Goal: Information Seeking & Learning: Check status

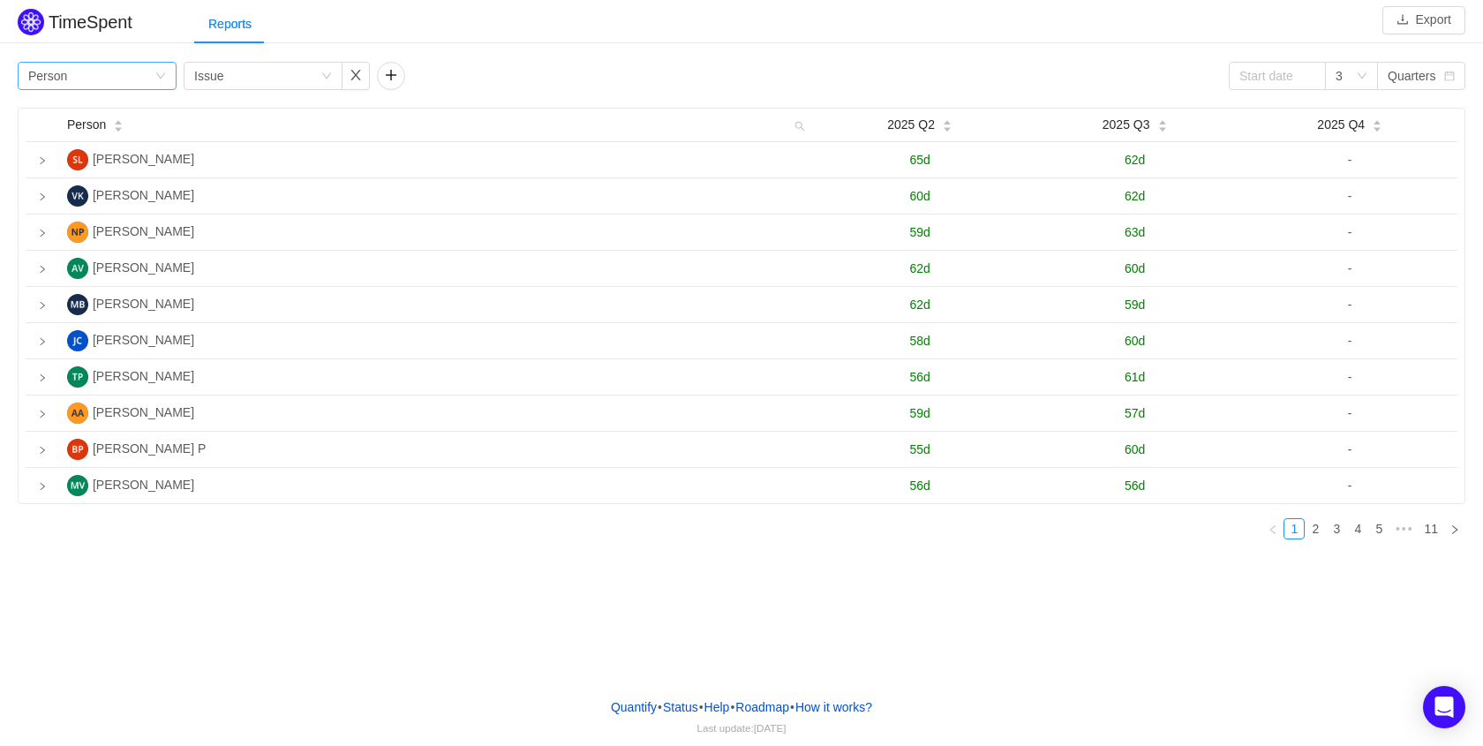
click at [105, 77] on div "Group by Person" at bounding box center [91, 76] width 126 height 26
click at [91, 143] on li "Team" at bounding box center [97, 139] width 159 height 28
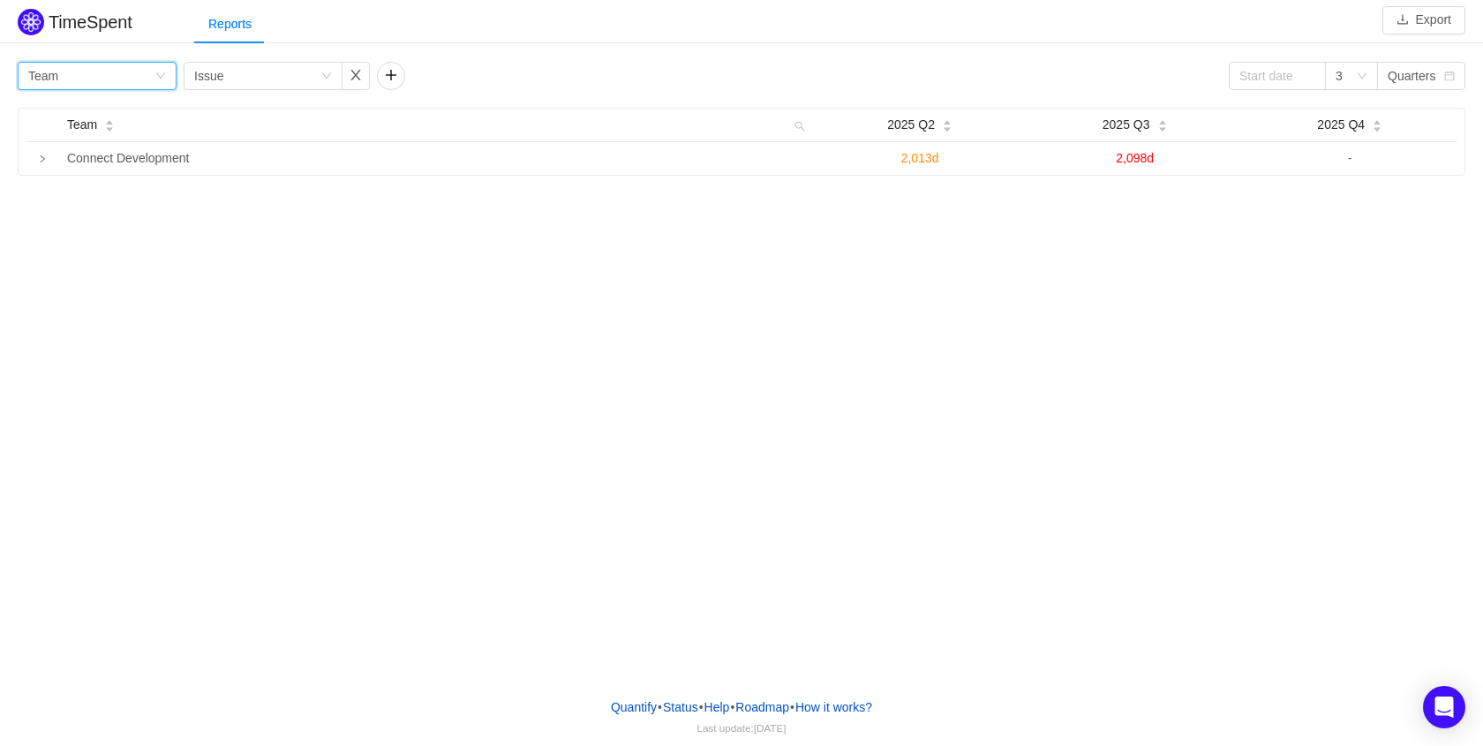
click at [98, 82] on div "Group by Team" at bounding box center [91, 76] width 126 height 26
click at [83, 215] on li "Person" at bounding box center [97, 224] width 159 height 28
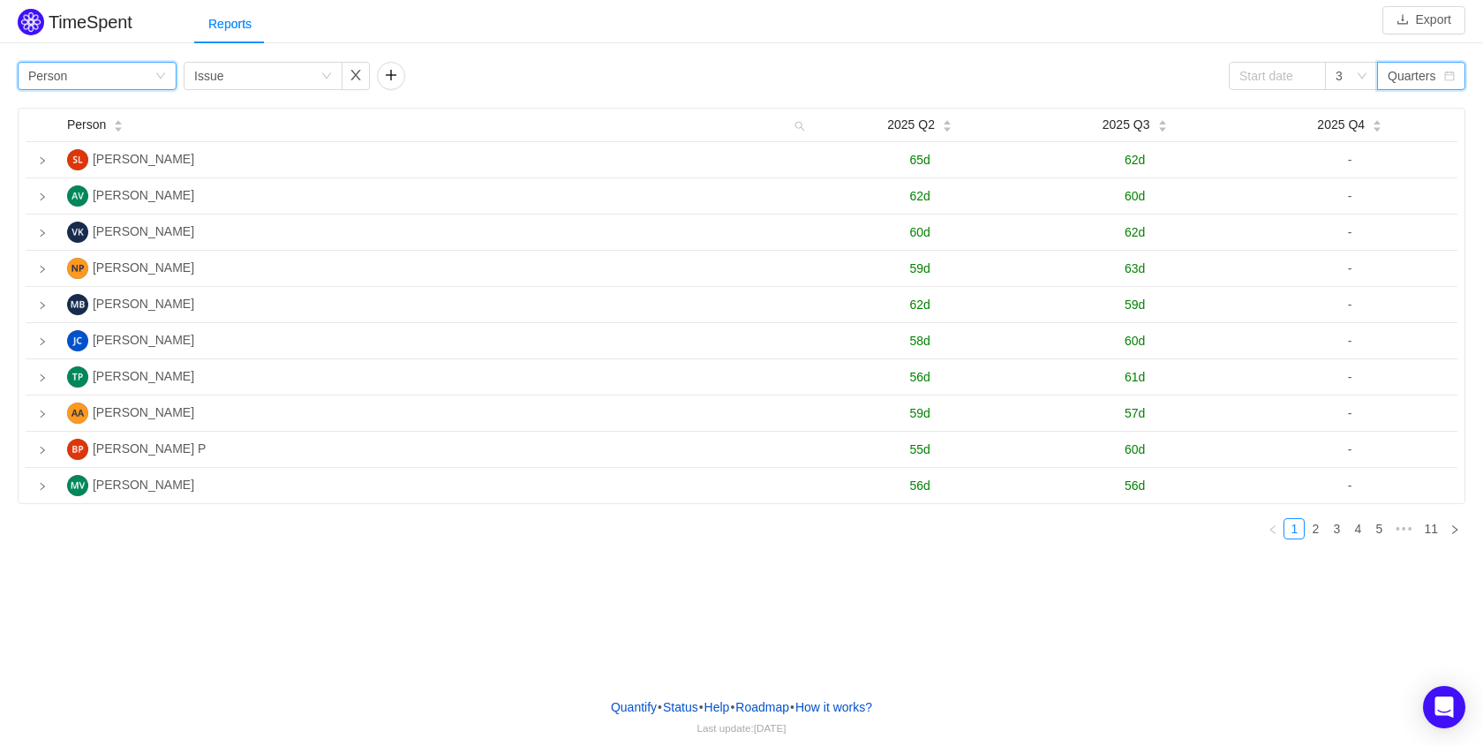
click at [1435, 79] on div "Quarters" at bounding box center [1416, 76] width 56 height 26
click at [1427, 114] on li "Weeks" at bounding box center [1421, 111] width 88 height 28
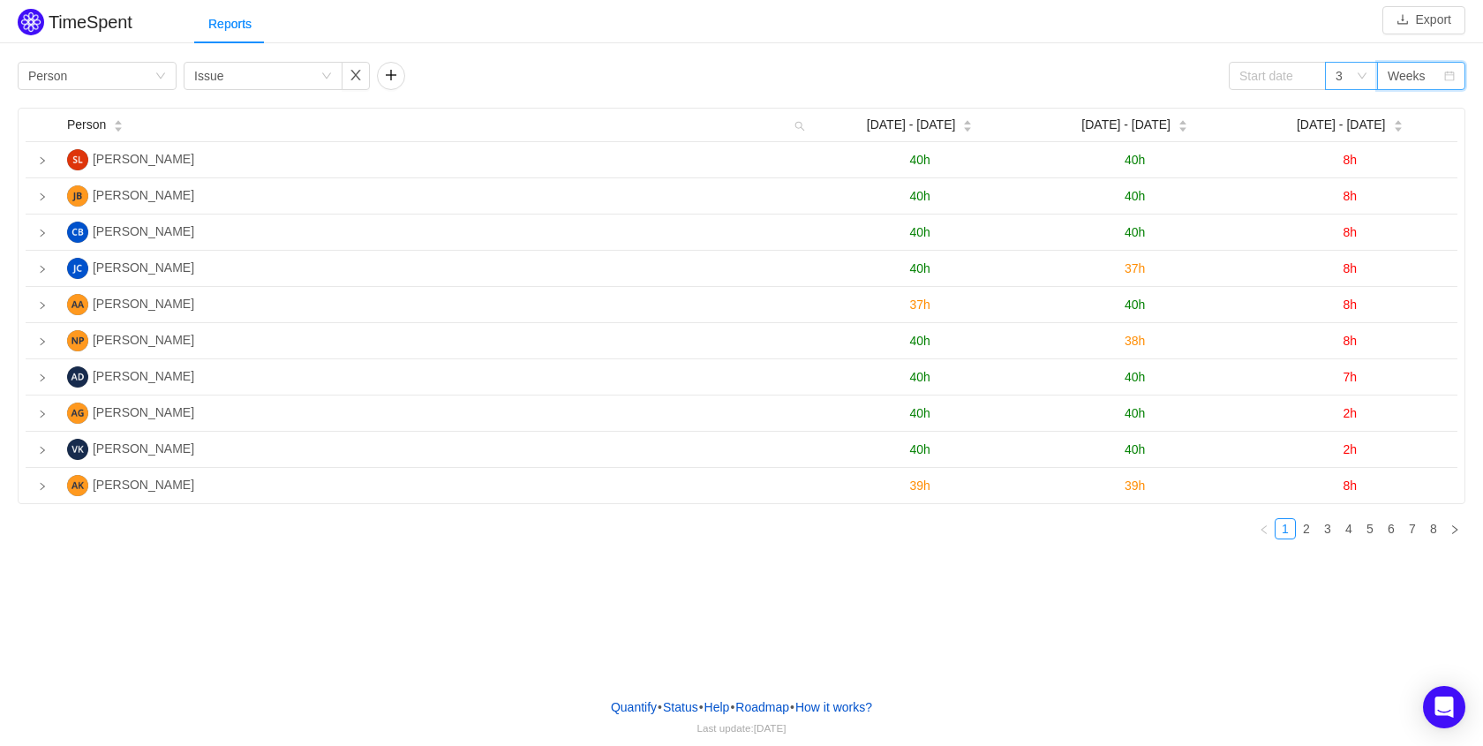
click at [1355, 81] on div "3" at bounding box center [1346, 76] width 20 height 26
click at [334, 614] on div "TimeSpent Export Reports Group by Person Group by Issue 3 Weeks Person Sep 15 -…" at bounding box center [741, 341] width 1483 height 683
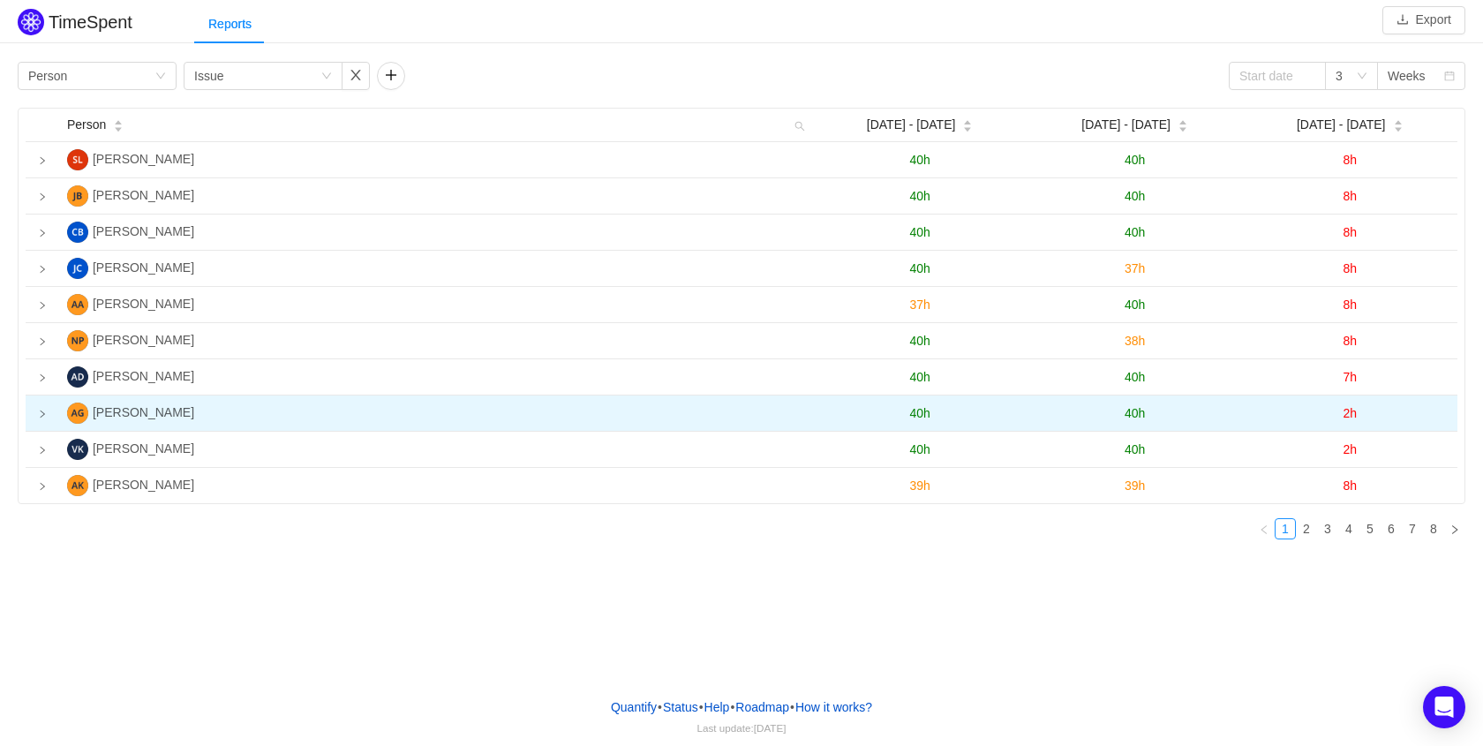
click at [915, 418] on span "40h" at bounding box center [919, 413] width 20 height 14
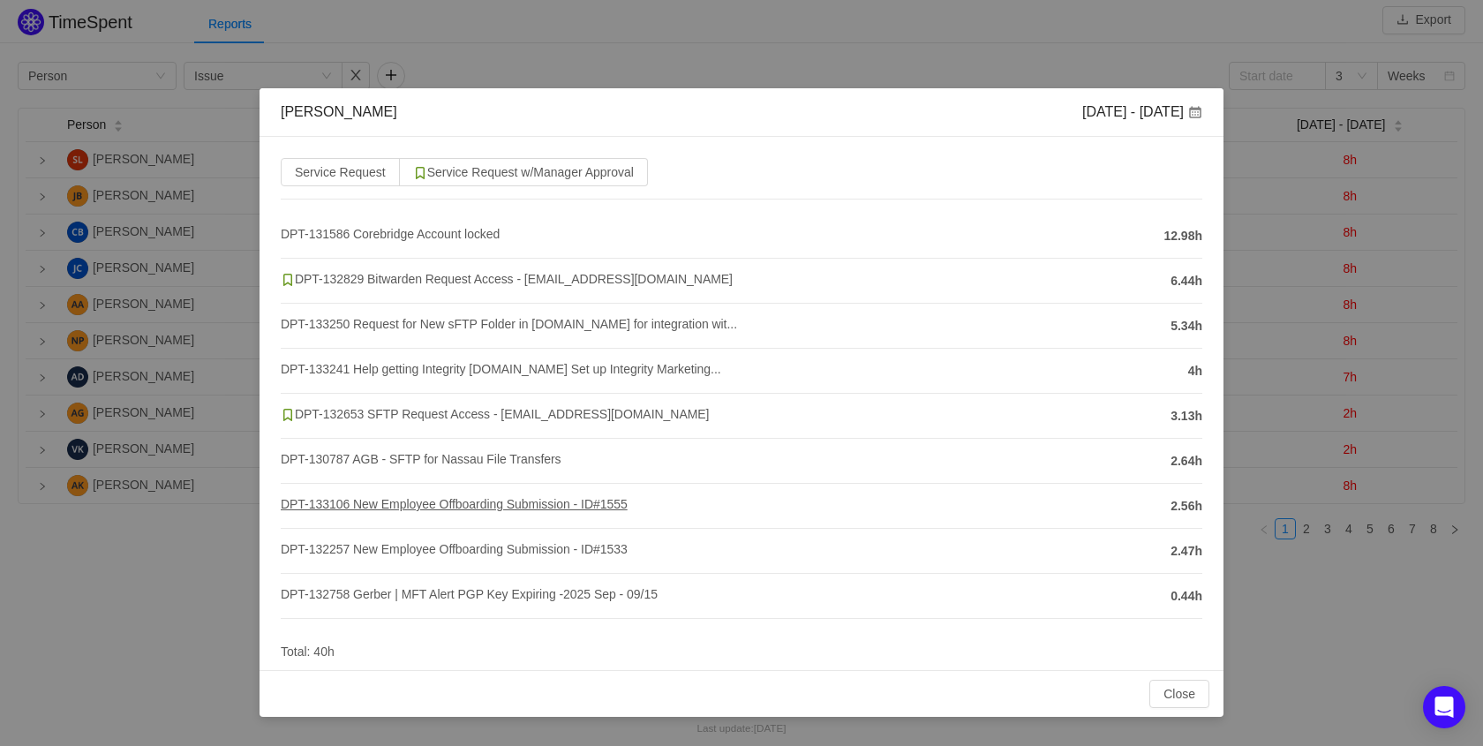
scroll to position [54, 0]
drag, startPoint x: 1057, startPoint y: 716, endPoint x: 986, endPoint y: 718, distance: 70.6
click at [986, 717] on div "Close OK" at bounding box center [742, 693] width 964 height 47
click at [1164, 703] on button "Close" at bounding box center [1179, 694] width 60 height 28
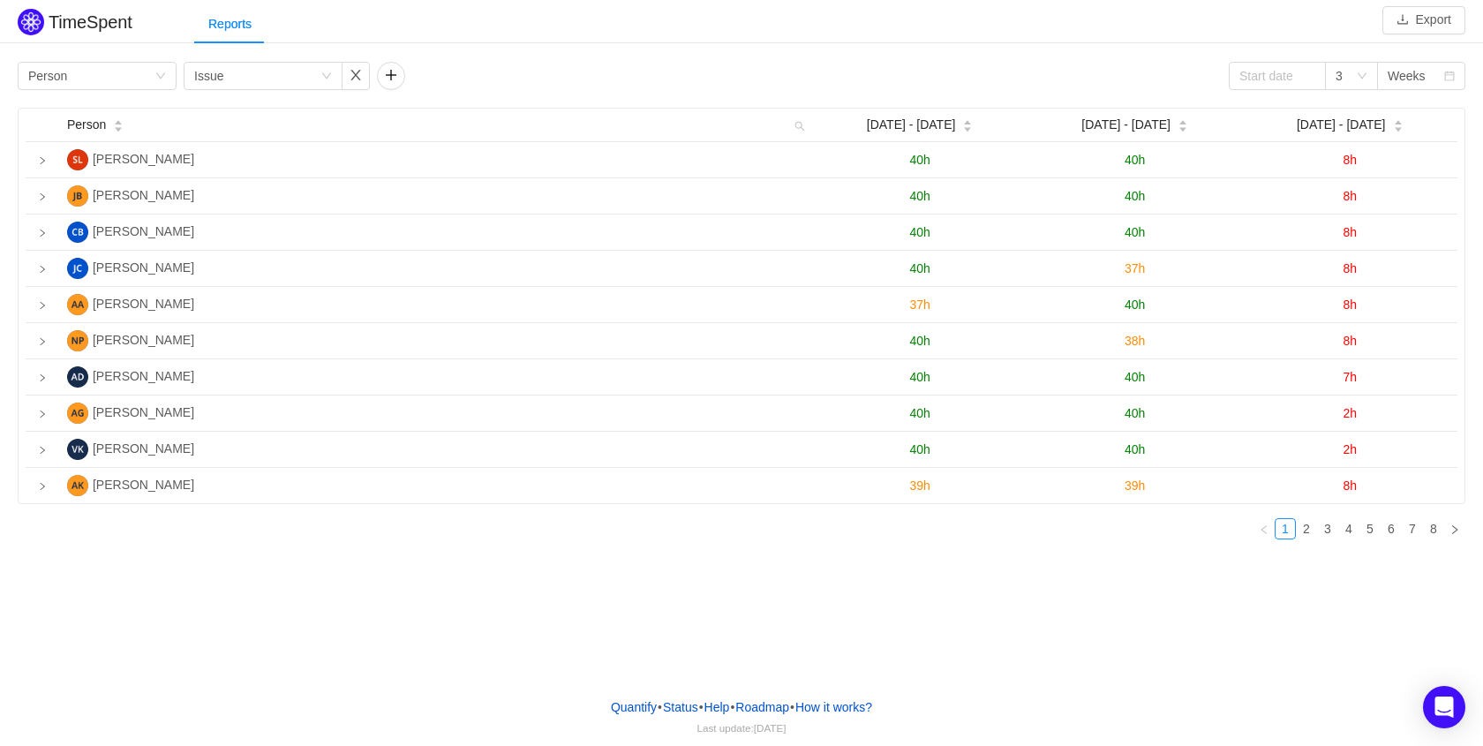
scroll to position [0, 0]
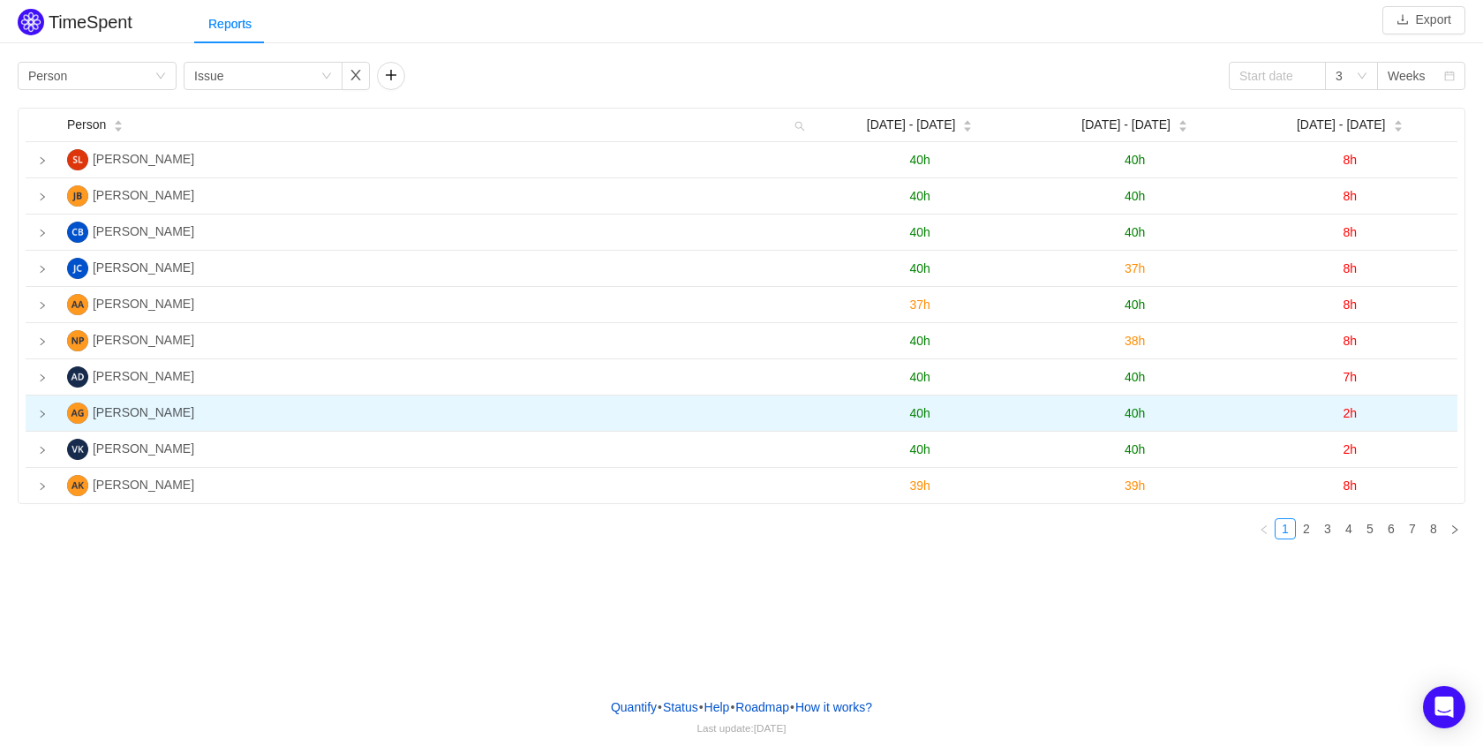
click at [1348, 418] on span "2h" at bounding box center [1350, 413] width 14 height 14
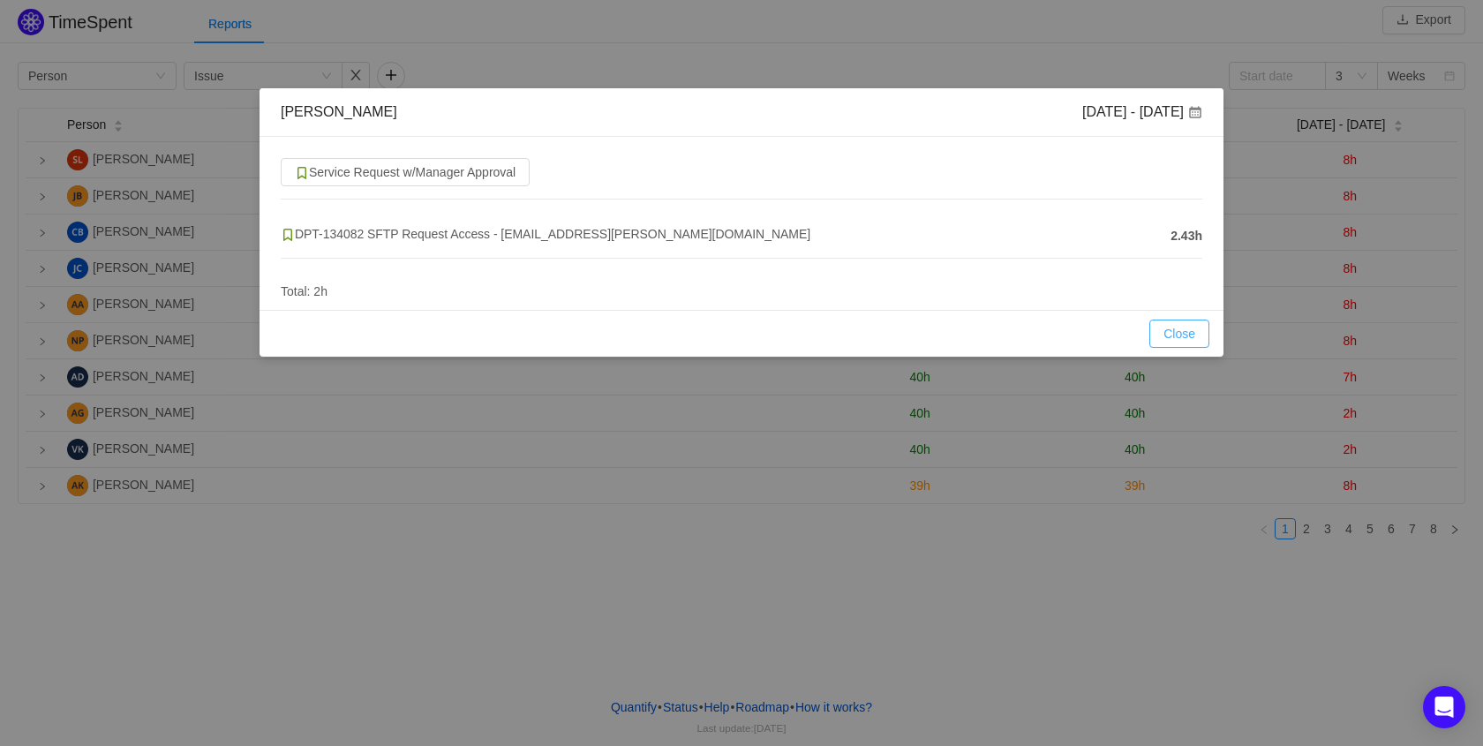
click at [1182, 344] on button "Close" at bounding box center [1179, 334] width 60 height 28
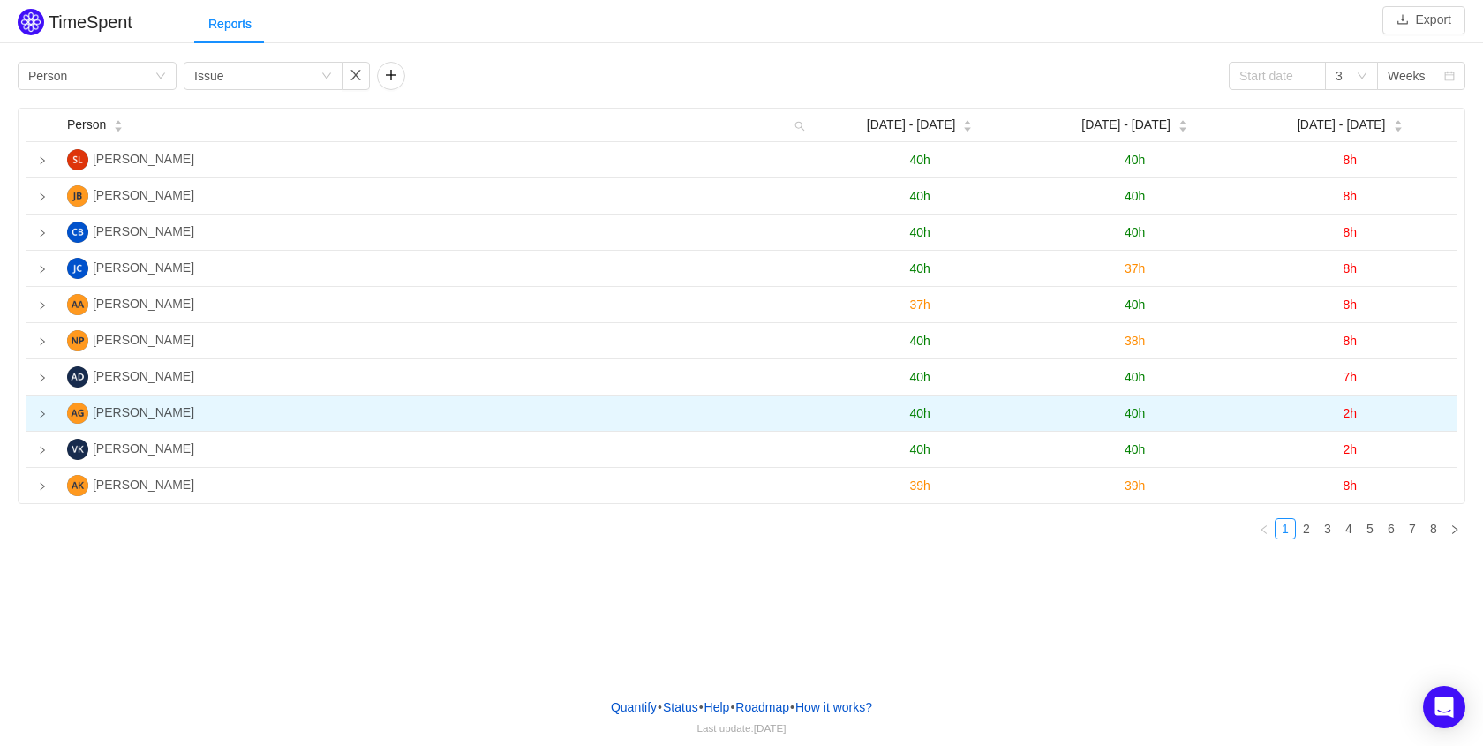
click at [1131, 417] on span "40h" at bounding box center [1135, 413] width 20 height 14
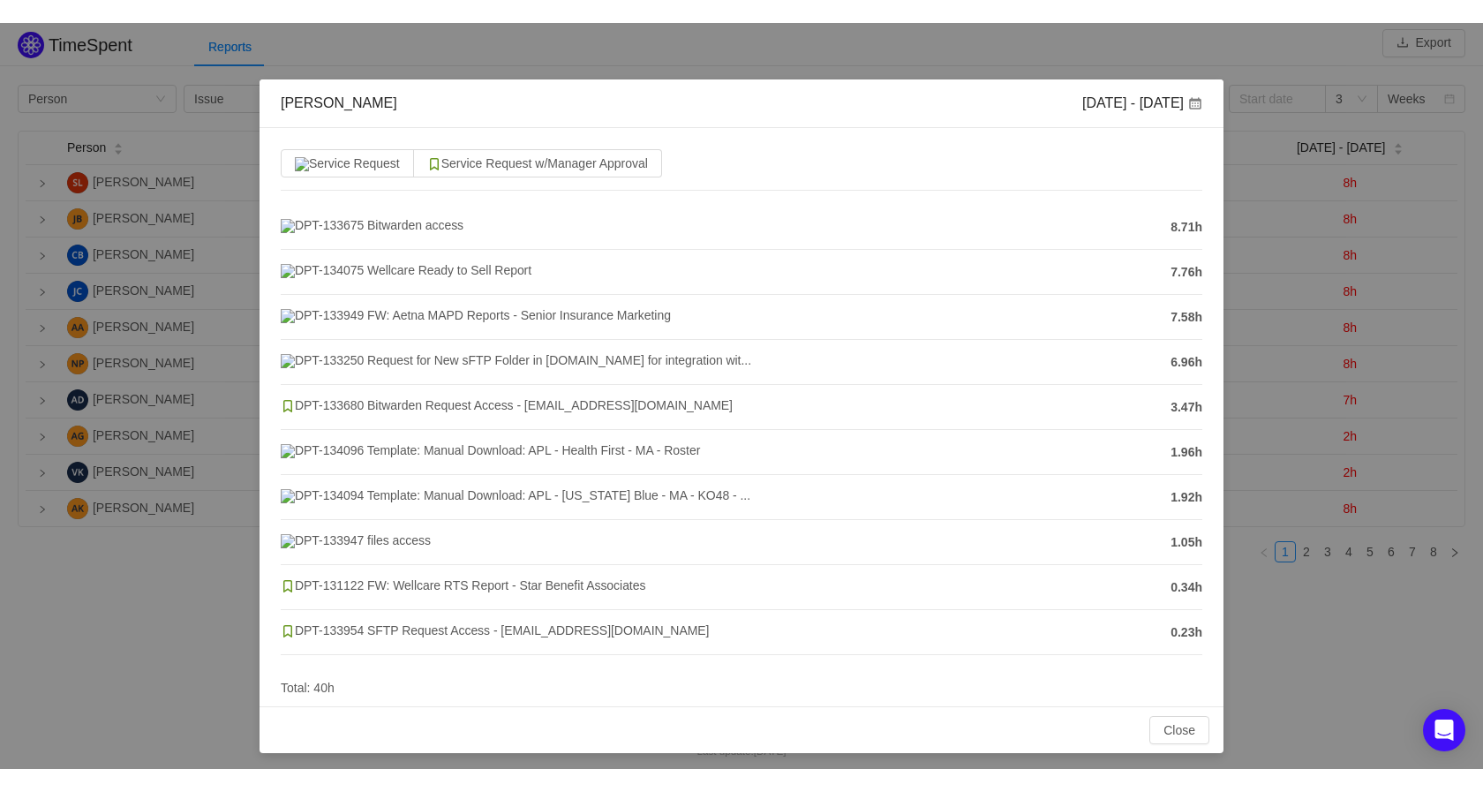
scroll to position [11, 0]
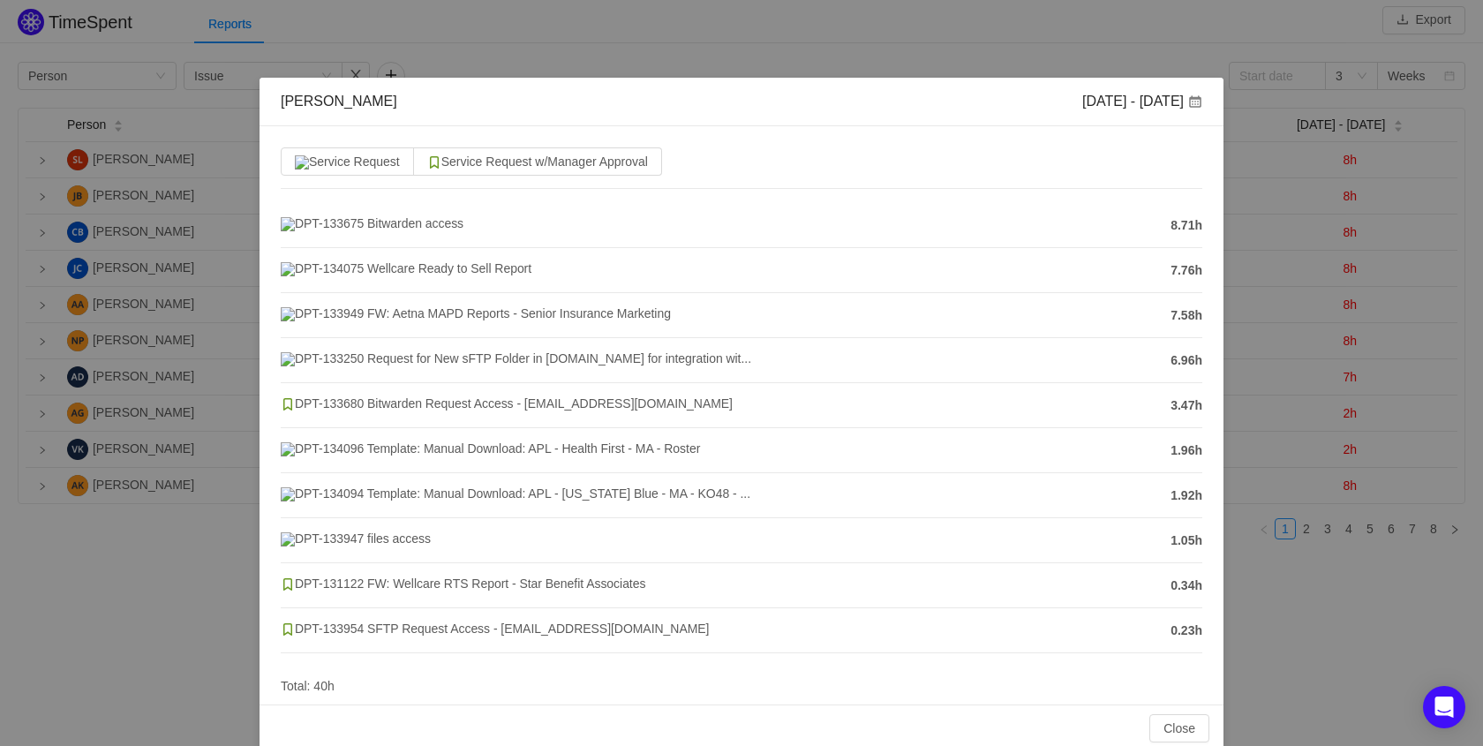
click at [1168, 44] on div "Akshata Gogate Sep 22 - 28 Service Request Service Request w/Manager Approval D…" at bounding box center [741, 373] width 1483 height 746
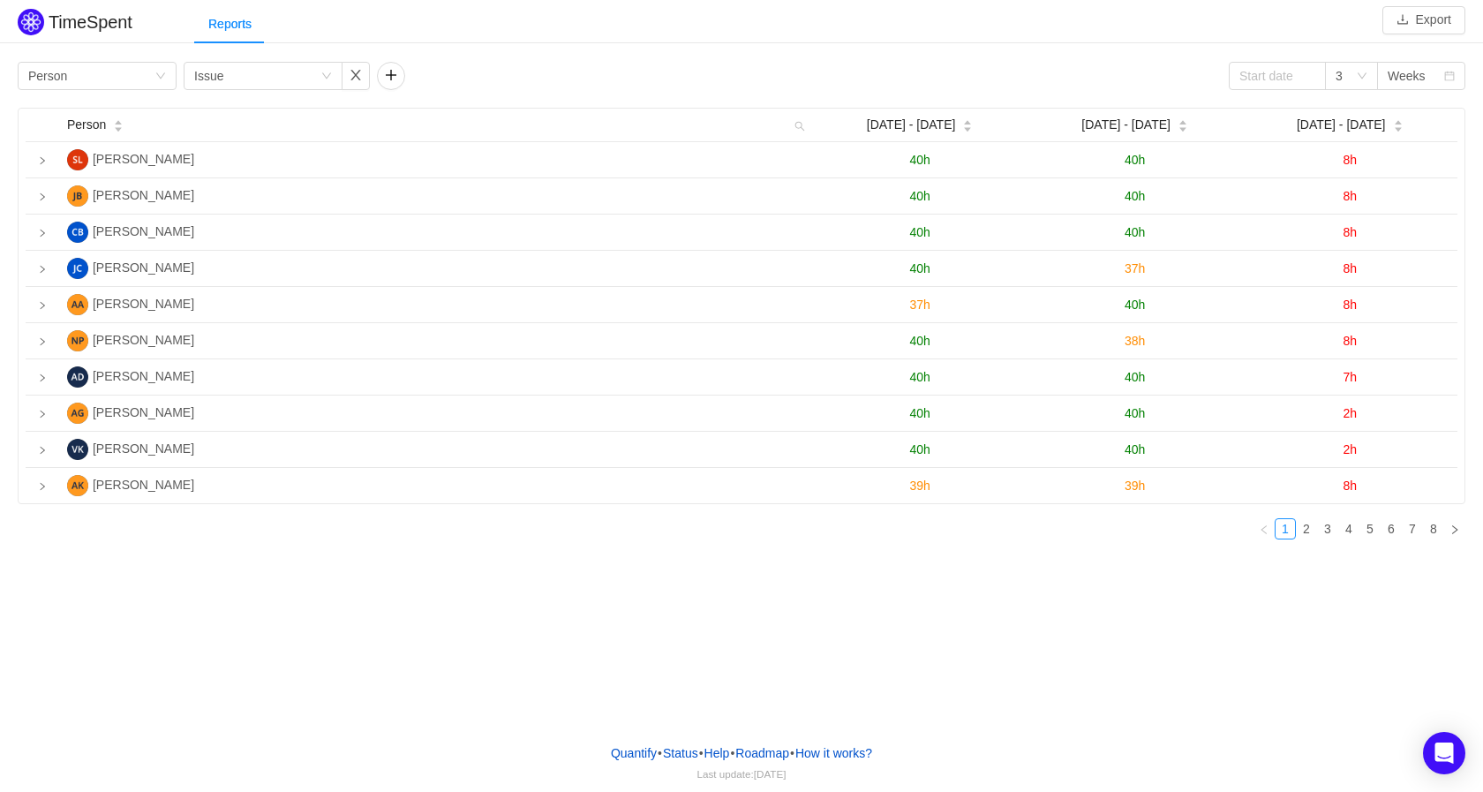
click at [263, 523] on div "Person Sep 15 - 21 Sep 22 - 28 Sep 29 - Oct 5 Surendra Lomada 40h 40h 8h Jakeer…" at bounding box center [742, 331] width 1448 height 446
